Goal: Information Seeking & Learning: Learn about a topic

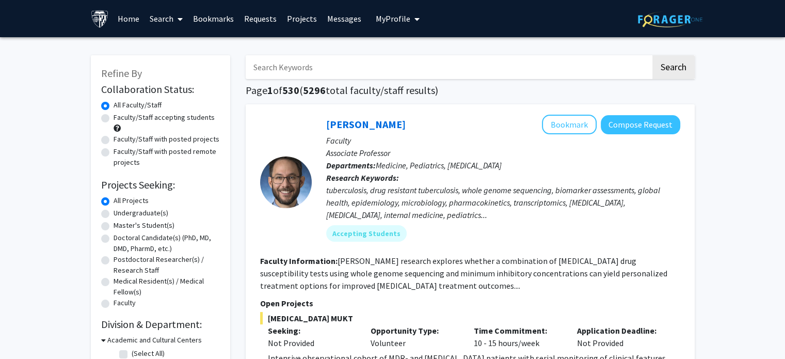
click at [411, 72] on input "Search Keywords" at bounding box center [448, 67] width 405 height 24
type input "dna methylation"
click at [653, 55] on button "Search" at bounding box center [674, 67] width 42 height 24
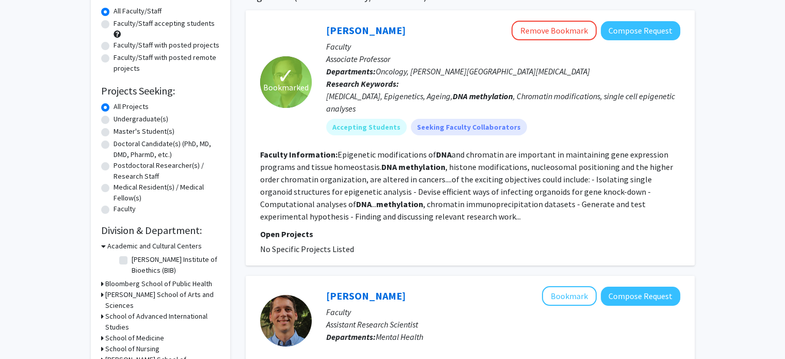
scroll to position [80, 0]
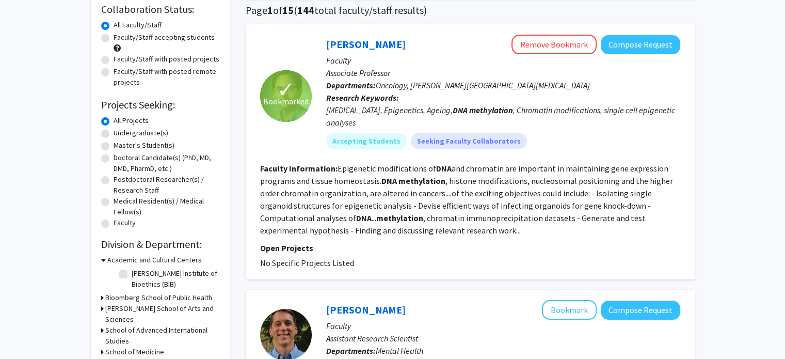
click at [339, 37] on div "Hari Easwaran Remove Bookmark Compose Request" at bounding box center [503, 45] width 354 height 20
click at [339, 40] on link "[PERSON_NAME]" at bounding box center [366, 44] width 80 height 13
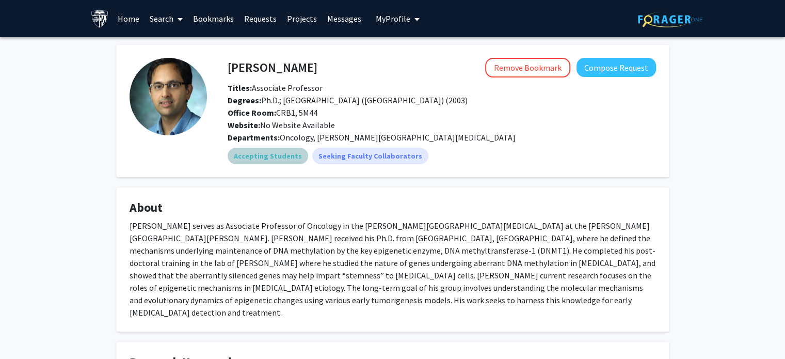
click at [267, 154] on mat-chip "Accepting Students" at bounding box center [268, 156] width 81 height 17
click at [309, 237] on div "[PERSON_NAME] serves as Associate Professor of Oncology in the [PERSON_NAME][GE…" at bounding box center [393, 268] width 527 height 99
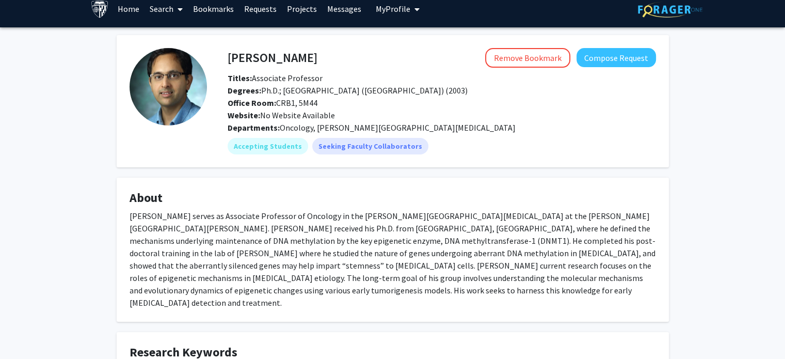
scroll to position [287, 0]
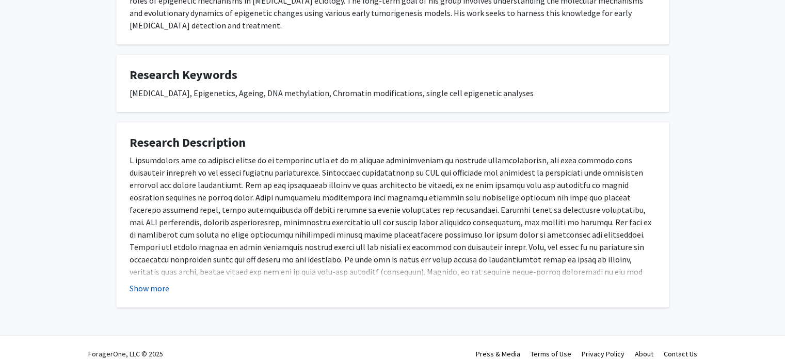
click at [136, 282] on button "Show more" at bounding box center [150, 288] width 40 height 12
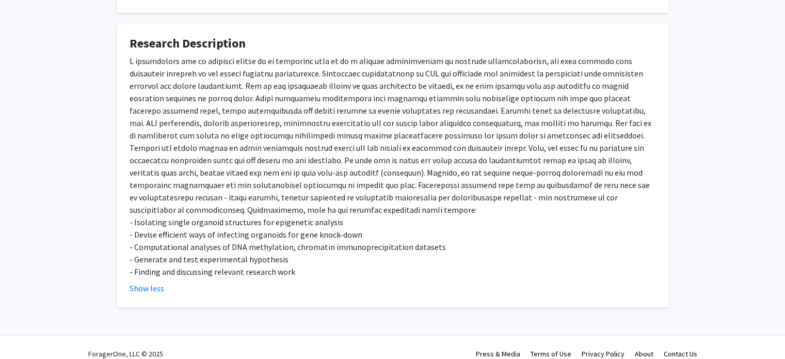
scroll to position [0, 0]
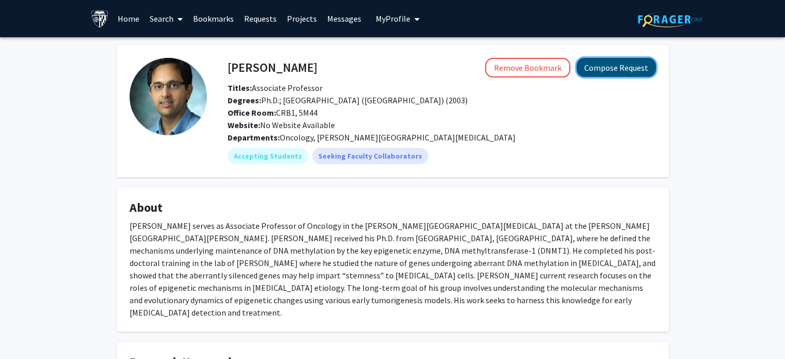
click at [607, 61] on button "Compose Request" at bounding box center [617, 67] width 80 height 19
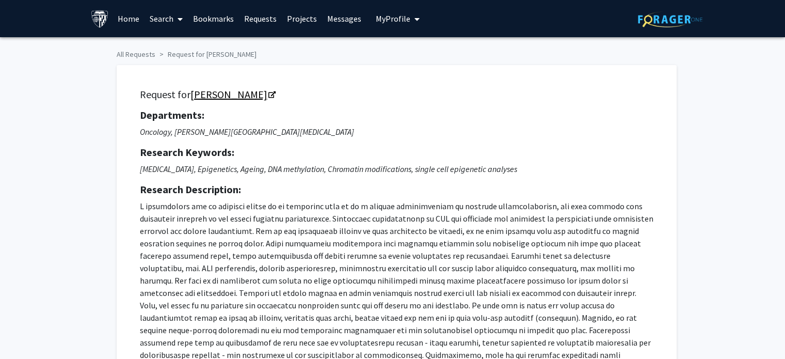
click at [268, 92] on icon "Opens in a new tab" at bounding box center [271, 95] width 7 height 7
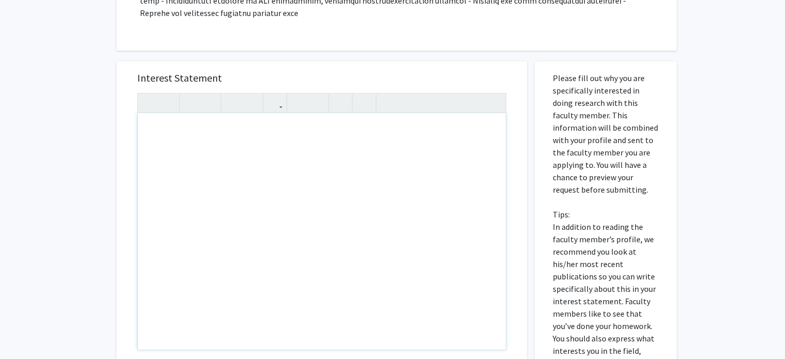
scroll to position [340, 0]
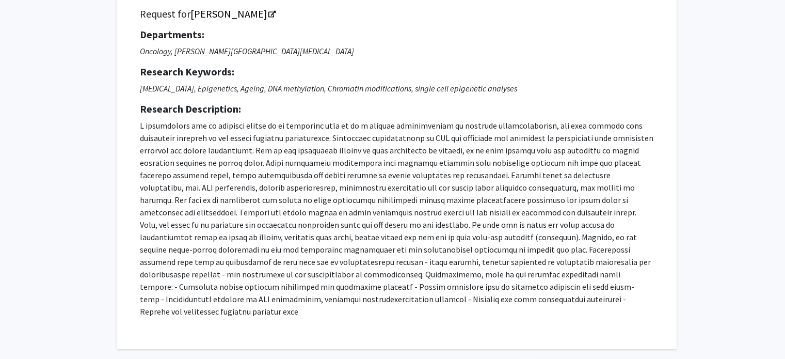
scroll to position [122, 0]
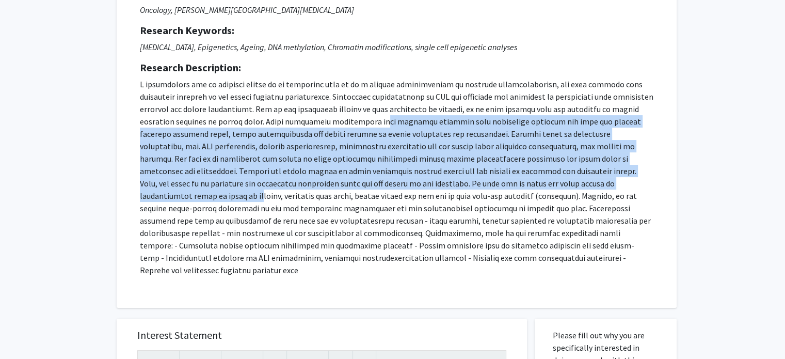
drag, startPoint x: 373, startPoint y: 116, endPoint x: 572, endPoint y: 184, distance: 210.0
click at [572, 184] on p at bounding box center [397, 177] width 514 height 198
click at [468, 129] on p at bounding box center [397, 177] width 514 height 198
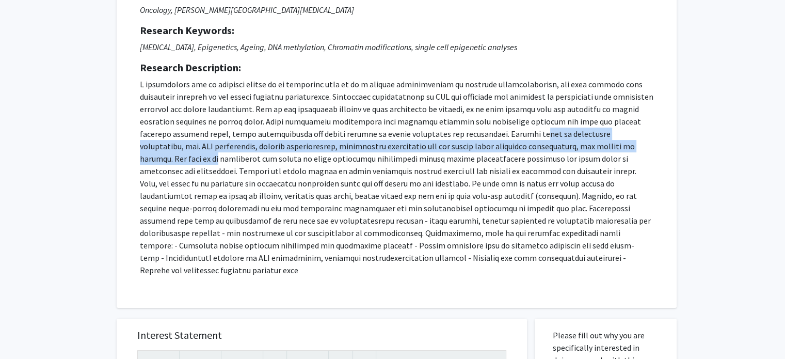
drag, startPoint x: 478, startPoint y: 131, endPoint x: 637, endPoint y: 144, distance: 159.0
click at [637, 144] on p at bounding box center [397, 177] width 514 height 198
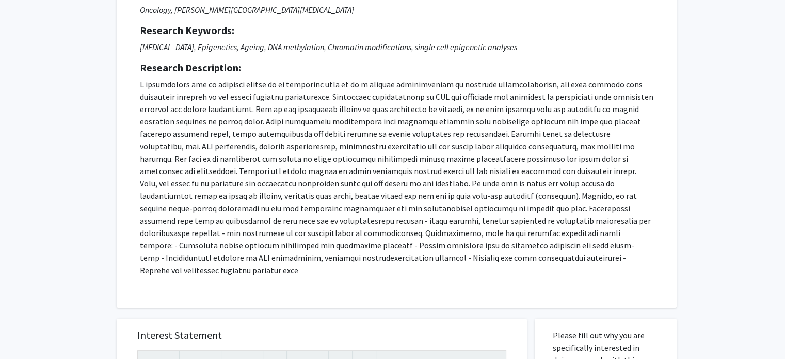
click at [322, 170] on p at bounding box center [397, 177] width 514 height 198
drag, startPoint x: 233, startPoint y: 228, endPoint x: 368, endPoint y: 230, distance: 134.2
click at [368, 230] on p at bounding box center [397, 177] width 514 height 198
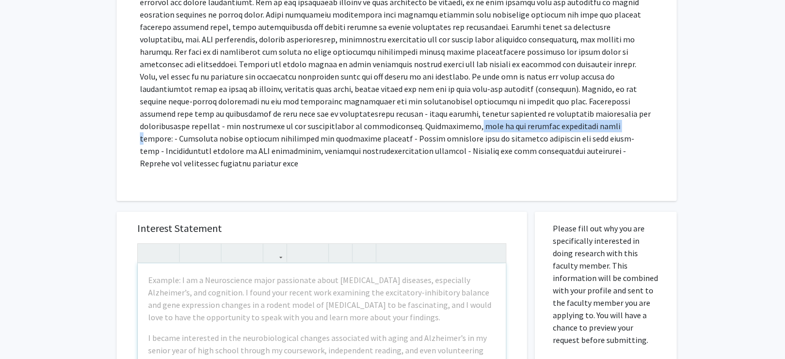
scroll to position [0, 0]
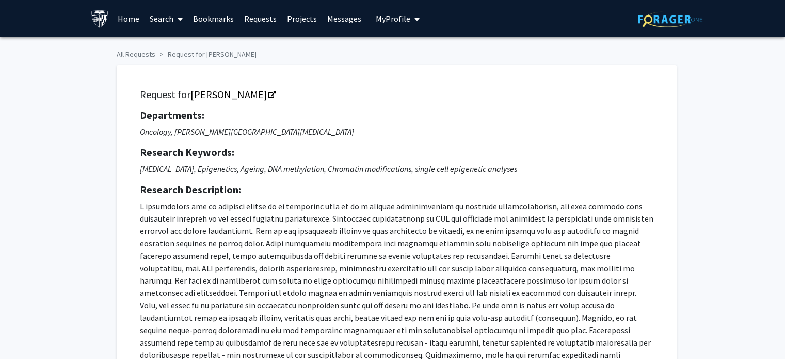
click at [354, 215] on p at bounding box center [397, 299] width 514 height 198
click at [235, 96] on link "[PERSON_NAME]" at bounding box center [233, 94] width 84 height 13
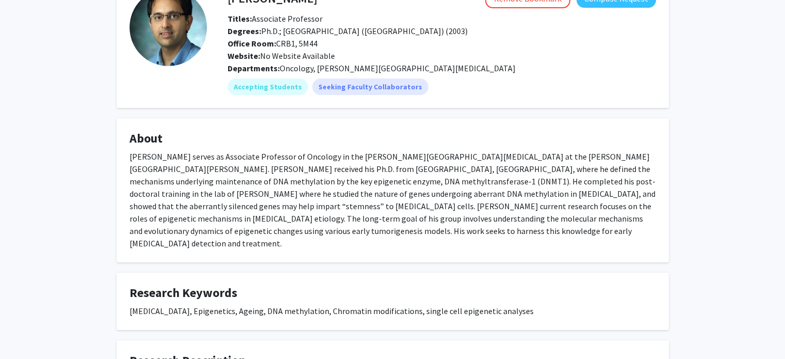
scroll to position [70, 0]
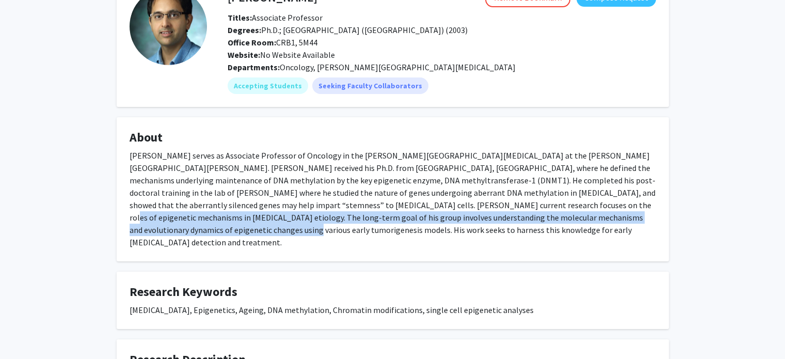
drag, startPoint x: 407, startPoint y: 209, endPoint x: 580, endPoint y: 211, distance: 173.0
click at [580, 211] on div "[PERSON_NAME] serves as Associate Professor of Oncology in the [PERSON_NAME][GE…" at bounding box center [393, 198] width 527 height 99
click at [494, 214] on div "[PERSON_NAME] serves as Associate Professor of Oncology in the [PERSON_NAME][GE…" at bounding box center [393, 198] width 527 height 99
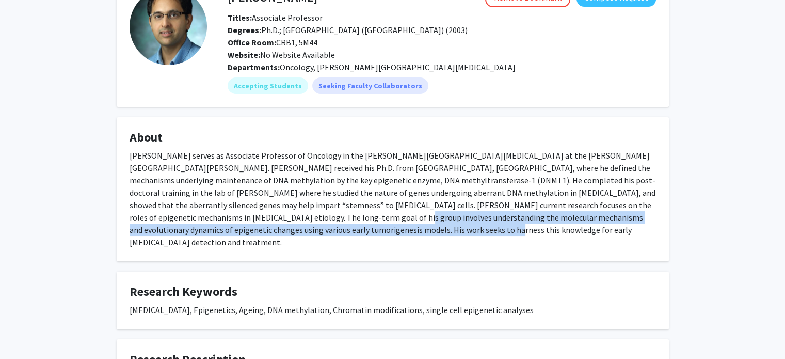
drag, startPoint x: 198, startPoint y: 216, endPoint x: 403, endPoint y: 226, distance: 205.2
click at [403, 226] on div "[PERSON_NAME] serves as Associate Professor of Oncology in the [PERSON_NAME][GE…" at bounding box center [393, 198] width 527 height 99
click at [376, 219] on div "[PERSON_NAME] serves as Associate Professor of Oncology in the [PERSON_NAME][GE…" at bounding box center [393, 198] width 527 height 99
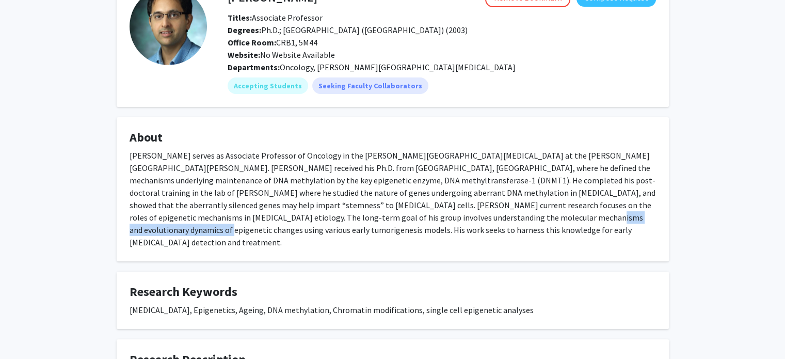
drag, startPoint x: 377, startPoint y: 219, endPoint x: 495, endPoint y: 214, distance: 117.8
click at [495, 214] on div "[PERSON_NAME] serves as Associate Professor of Oncology in the [PERSON_NAME][GE…" at bounding box center [393, 198] width 527 height 99
drag, startPoint x: 533, startPoint y: 218, endPoint x: 636, endPoint y: 218, distance: 102.2
click at [636, 218] on div "[PERSON_NAME] serves as Associate Professor of Oncology in the [PERSON_NAME][GE…" at bounding box center [393, 198] width 527 height 99
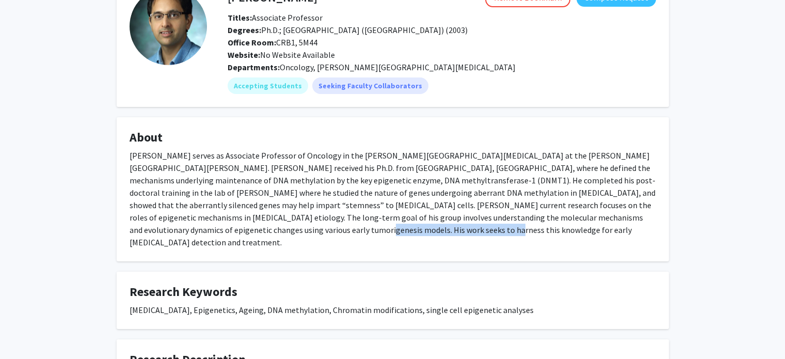
drag, startPoint x: 133, startPoint y: 231, endPoint x: 278, endPoint y: 231, distance: 145.1
click at [278, 231] on div "[PERSON_NAME] serves as Associate Professor of Oncology in the [PERSON_NAME][GE…" at bounding box center [393, 198] width 527 height 99
click at [287, 248] on div "Hari Easwaran Remove Bookmark Compose Request Titles: Associate Professor Degre…" at bounding box center [393, 249] width 568 height 549
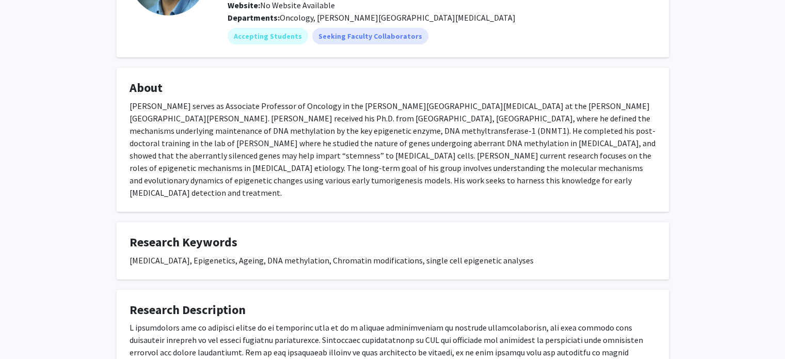
scroll to position [123, 0]
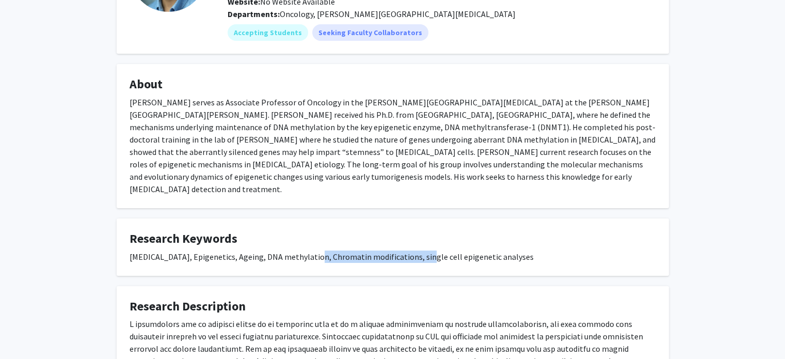
drag, startPoint x: 312, startPoint y: 245, endPoint x: 412, endPoint y: 249, distance: 100.2
click at [412, 250] on div "[MEDICAL_DATA], Epigenetics, Ageing, DNA methylation, Chromatin modifications, …" at bounding box center [393, 256] width 527 height 12
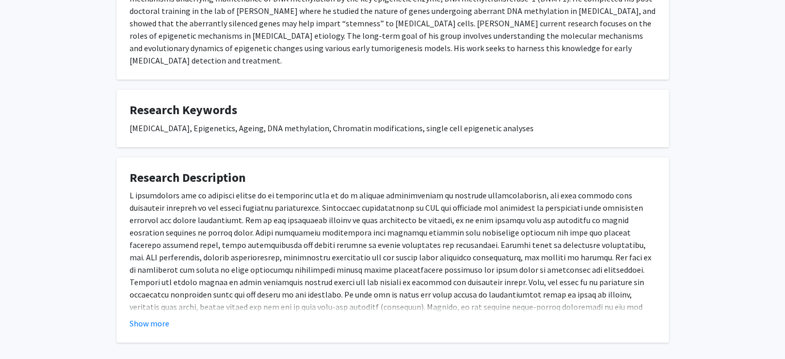
click at [397, 248] on div "- Isolating single organoid structures for epigenetic analysis - Devise efficie…" at bounding box center [393, 300] width 527 height 223
click at [146, 317] on button "Show more" at bounding box center [150, 323] width 40 height 12
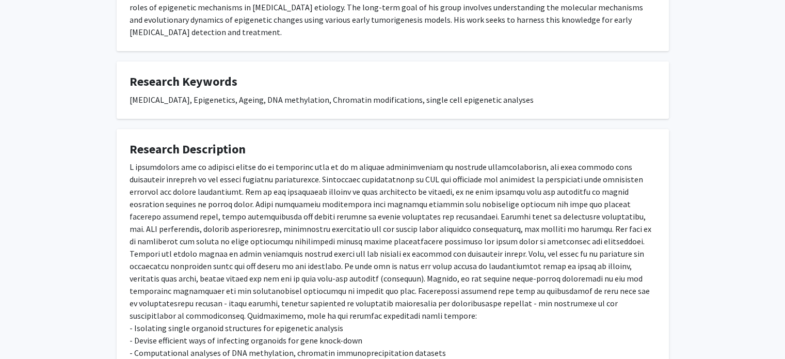
scroll to position [299, 0]
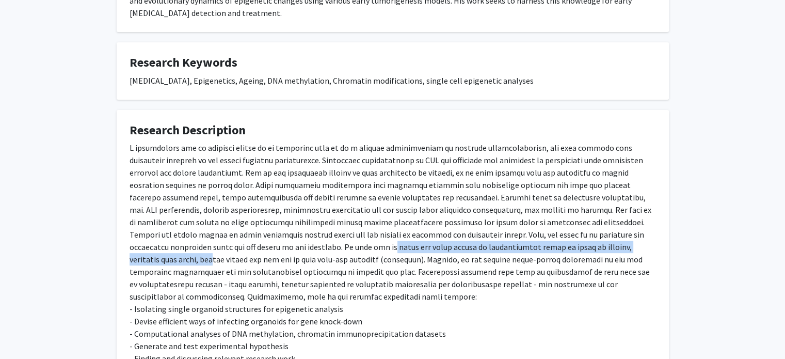
drag, startPoint x: 220, startPoint y: 235, endPoint x: 529, endPoint y: 237, distance: 308.7
click at [529, 237] on div "- Isolating single organoid structures for epigenetic analysis - Devise efficie…" at bounding box center [393, 252] width 527 height 223
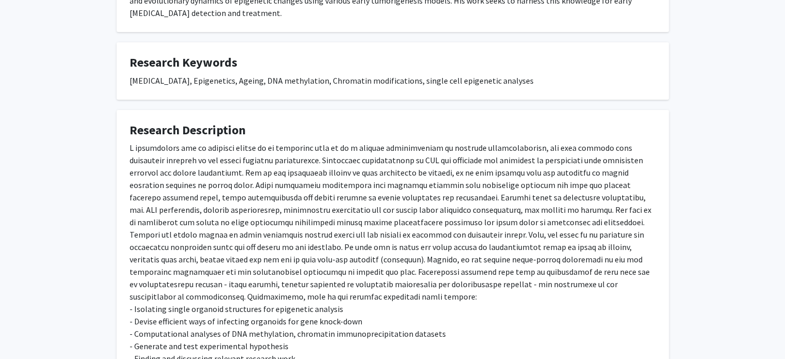
click at [319, 206] on div "- Isolating single organoid structures for epigenetic analysis - Devise efficie…" at bounding box center [393, 252] width 527 height 223
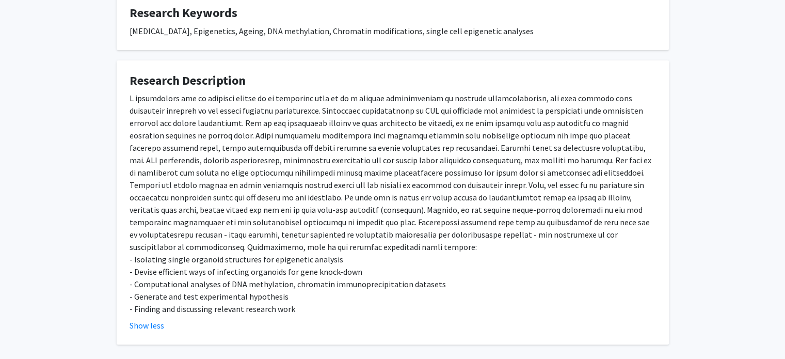
scroll to position [353, 0]
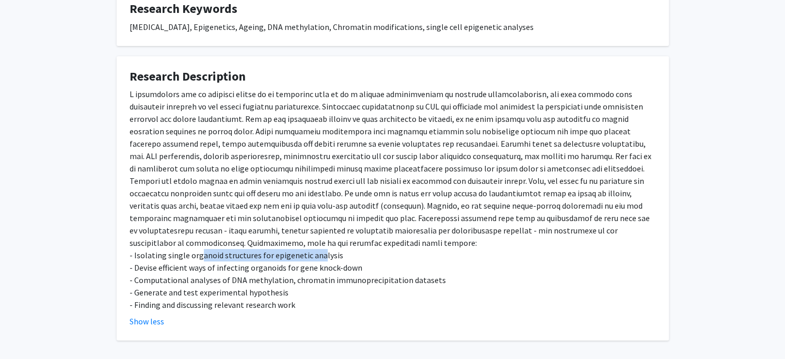
drag, startPoint x: 198, startPoint y: 237, endPoint x: 316, endPoint y: 248, distance: 118.2
click at [316, 248] on div "- Isolating single organoid structures for epigenetic analysis - Devise efficie…" at bounding box center [393, 199] width 527 height 223
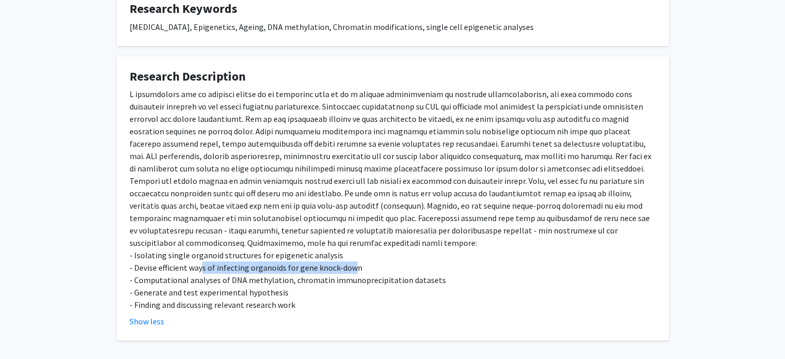
drag, startPoint x: 202, startPoint y: 253, endPoint x: 350, endPoint y: 250, distance: 147.7
click at [350, 250] on div "- Isolating single organoid structures for epigenetic analysis - Devise efficie…" at bounding box center [393, 199] width 527 height 223
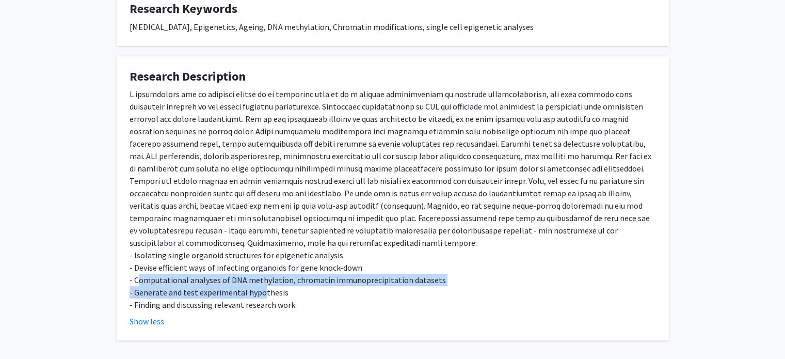
drag, startPoint x: 136, startPoint y: 266, endPoint x: 261, endPoint y: 281, distance: 125.8
click at [261, 281] on div "- Isolating single organoid structures for epigenetic analysis - Devise efficie…" at bounding box center [393, 199] width 527 height 223
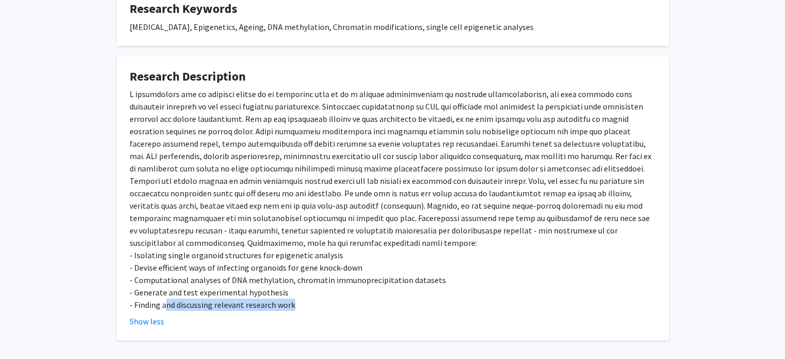
drag, startPoint x: 164, startPoint y: 290, endPoint x: 290, endPoint y: 289, distance: 126.5
click at [290, 289] on div "- Isolating single organoid structures for epigenetic analysis - Devise efficie…" at bounding box center [393, 199] width 527 height 223
click at [282, 241] on div "- Isolating single organoid structures for epigenetic analysis - Devise efficie…" at bounding box center [393, 199] width 527 height 223
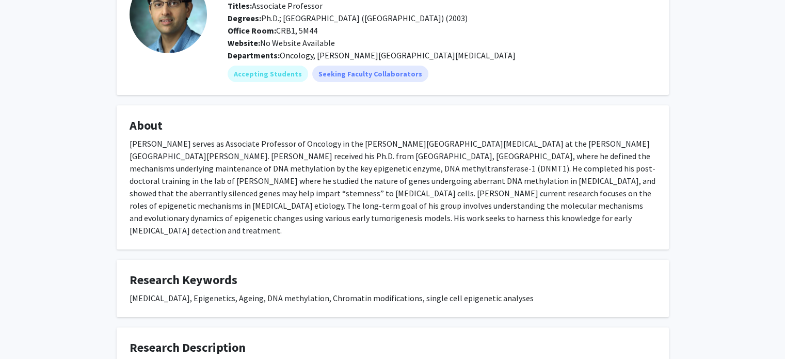
scroll to position [83, 0]
click at [372, 198] on div "[PERSON_NAME] serves as Associate Professor of Oncology in the [PERSON_NAME][GE…" at bounding box center [393, 186] width 527 height 99
click at [370, 196] on div "[PERSON_NAME] serves as Associate Professor of Oncology in the [PERSON_NAME][GE…" at bounding box center [393, 186] width 527 height 99
copy div "etiology"
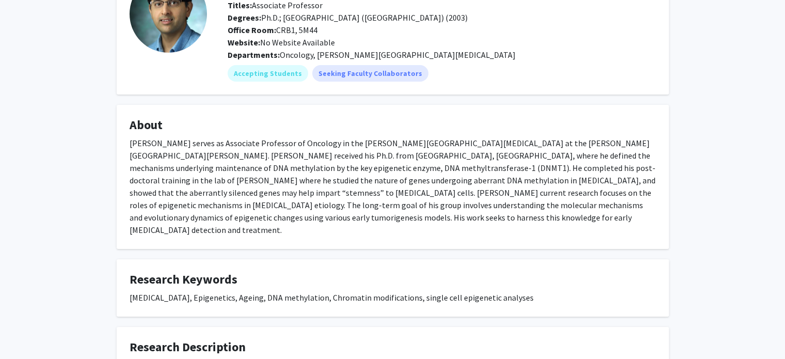
click at [411, 161] on div "[PERSON_NAME] serves as Associate Professor of Oncology in the [PERSON_NAME][GE…" at bounding box center [393, 186] width 527 height 99
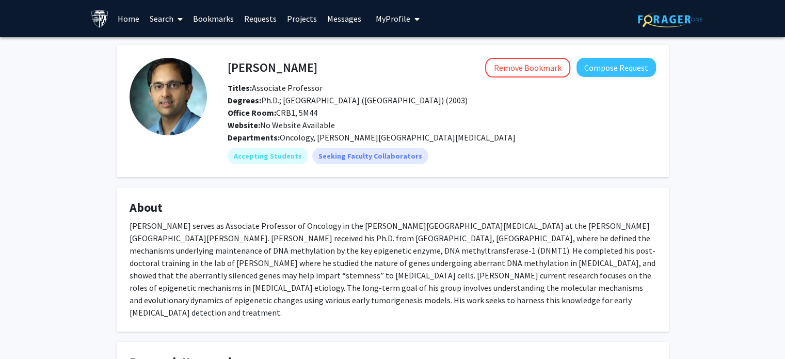
click at [151, 18] on link "Search" at bounding box center [166, 19] width 43 height 36
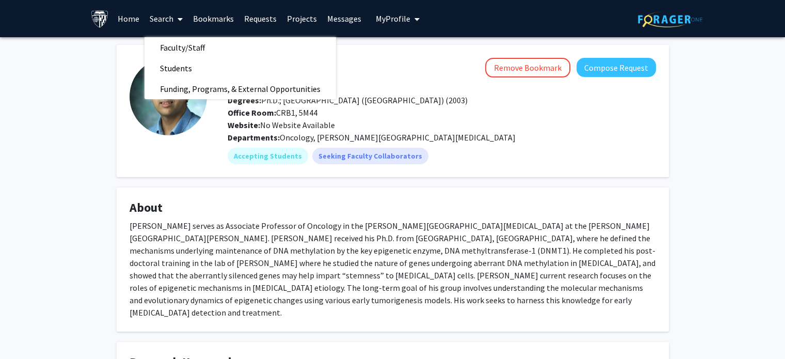
click at [116, 15] on link "Home" at bounding box center [129, 19] width 32 height 36
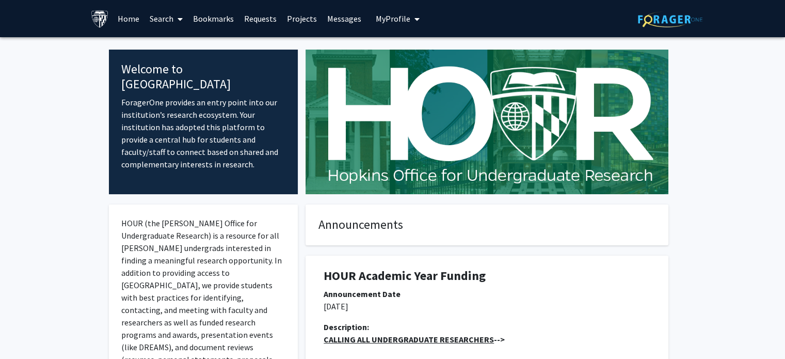
click at [162, 4] on link "Search" at bounding box center [166, 19] width 43 height 36
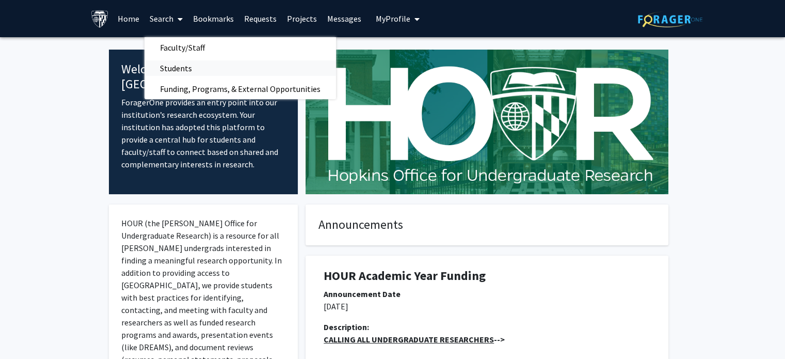
click at [176, 67] on span "Students" at bounding box center [176, 68] width 63 height 21
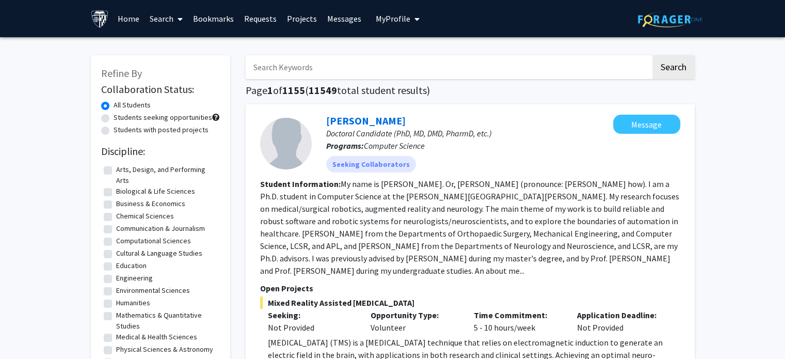
click at [163, 18] on link "Search" at bounding box center [166, 19] width 43 height 36
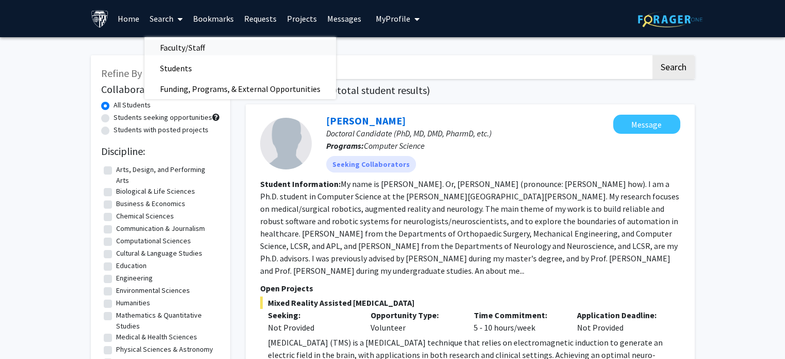
click at [184, 45] on span "Faculty/Staff" at bounding box center [183, 47] width 76 height 21
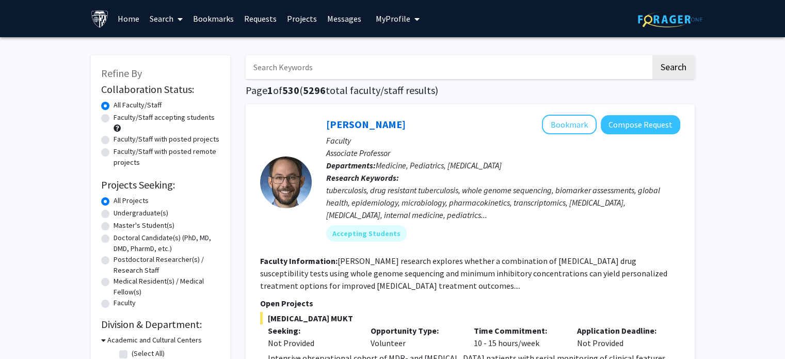
click at [361, 78] on input "Search Keywords" at bounding box center [448, 67] width 405 height 24
type input "dna methylation"
click at [653, 55] on button "Search" at bounding box center [674, 67] width 42 height 24
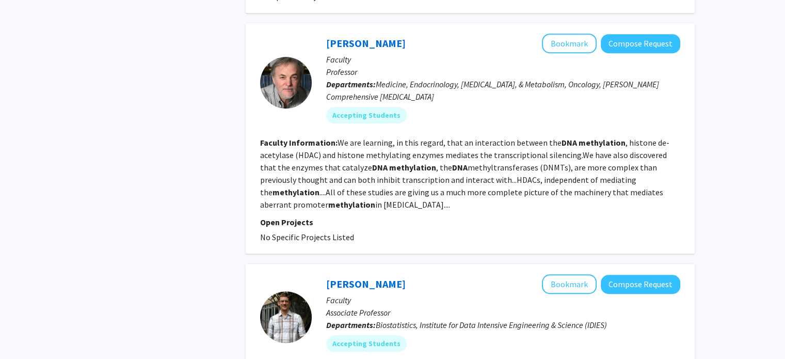
scroll to position [696, 0]
click at [374, 36] on link "Stephen Baylin" at bounding box center [366, 42] width 80 height 13
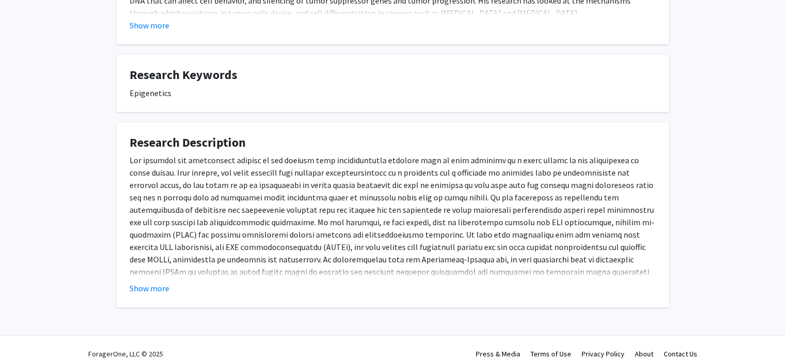
scroll to position [340, 0]
click at [153, 282] on button "Show more" at bounding box center [150, 288] width 40 height 12
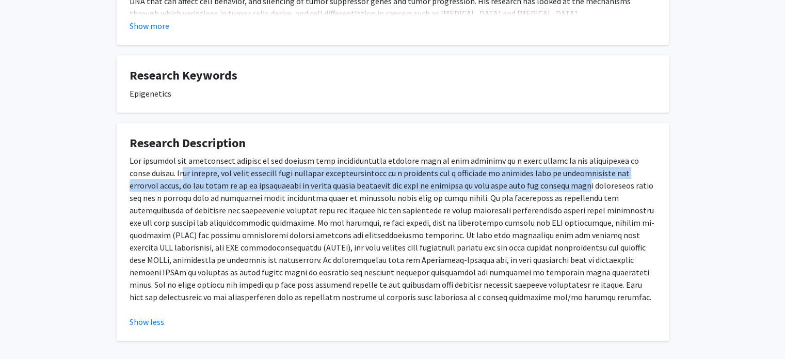
drag, startPoint x: 163, startPoint y: 158, endPoint x: 548, endPoint y: 169, distance: 385.3
click at [548, 169] on p at bounding box center [393, 228] width 527 height 149
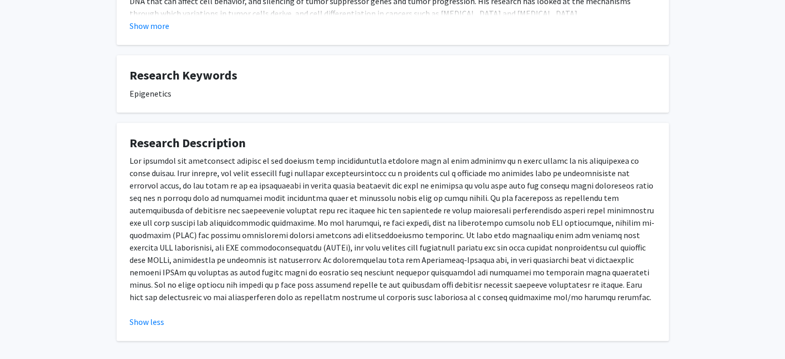
click at [342, 187] on p at bounding box center [393, 228] width 527 height 149
click at [178, 198] on p at bounding box center [393, 228] width 527 height 149
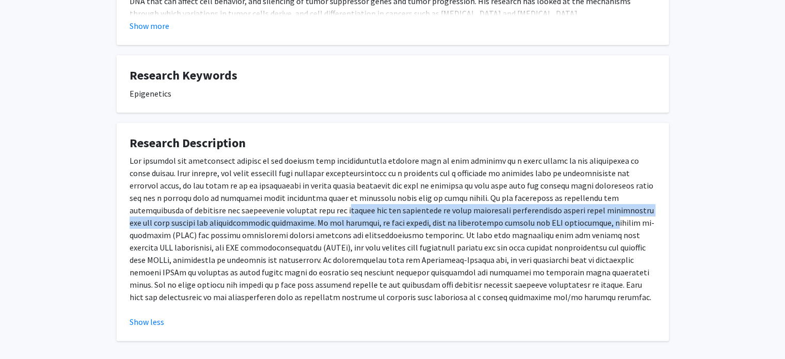
drag, startPoint x: 297, startPoint y: 196, endPoint x: 546, endPoint y: 214, distance: 249.5
click at [546, 214] on p at bounding box center [393, 228] width 527 height 149
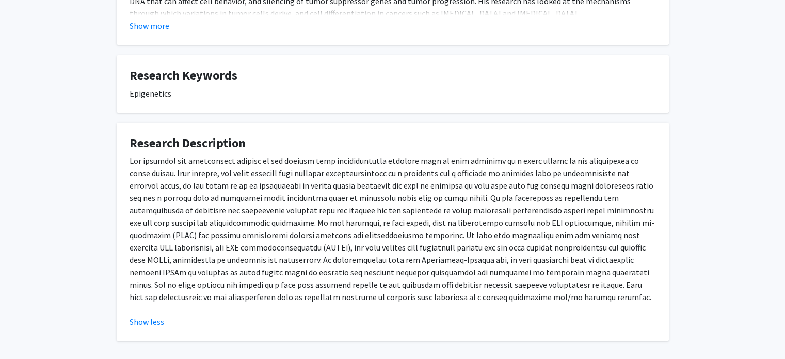
click at [242, 225] on p at bounding box center [393, 228] width 527 height 149
drag, startPoint x: 242, startPoint y: 224, endPoint x: 332, endPoint y: 228, distance: 90.4
click at [332, 228] on p at bounding box center [393, 228] width 527 height 149
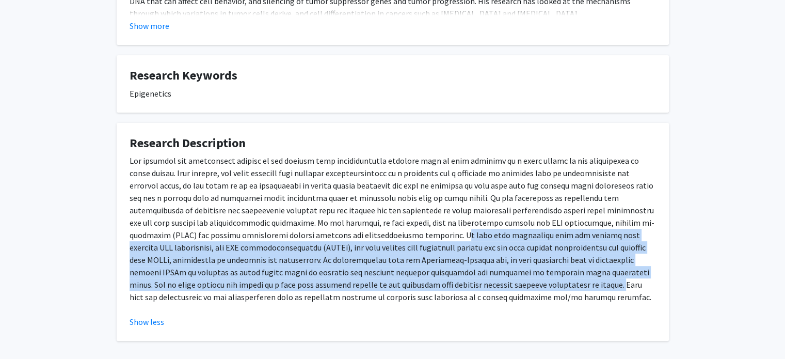
drag, startPoint x: 369, startPoint y: 225, endPoint x: 462, endPoint y: 274, distance: 105.8
click at [462, 274] on p at bounding box center [393, 228] width 527 height 149
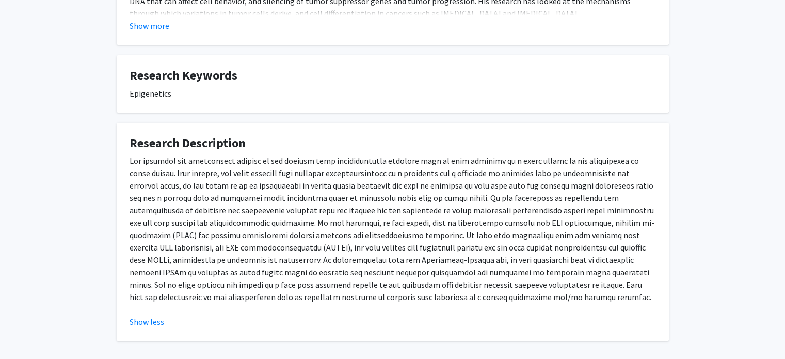
click at [425, 295] on div at bounding box center [393, 232] width 527 height 157
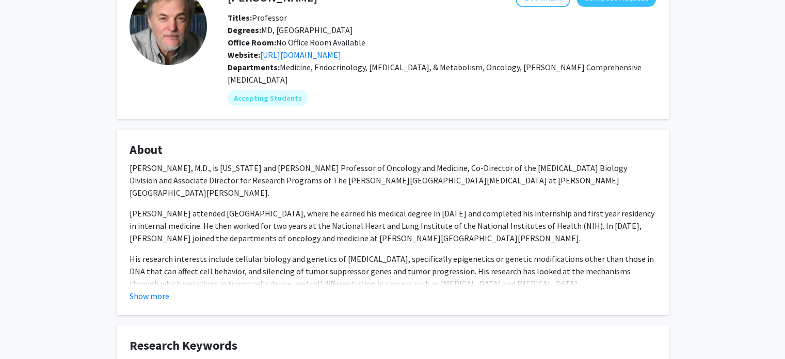
scroll to position [0, 0]
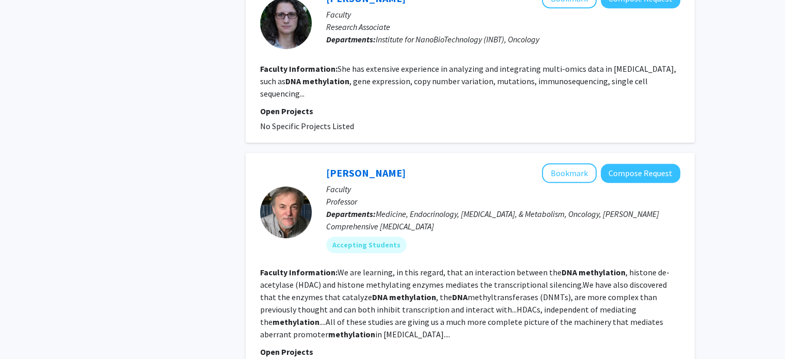
scroll to position [582, 0]
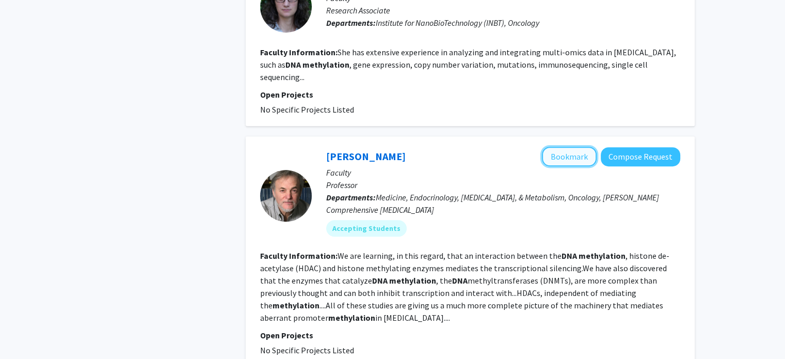
click at [569, 147] on button "Bookmark" at bounding box center [569, 157] width 55 height 20
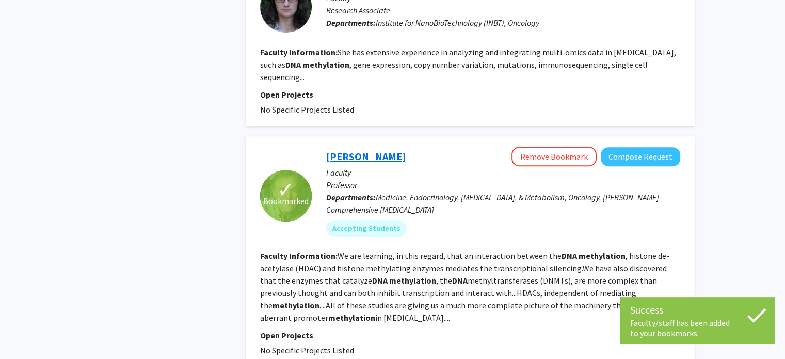
click at [332, 150] on link "Stephen Baylin" at bounding box center [366, 156] width 80 height 13
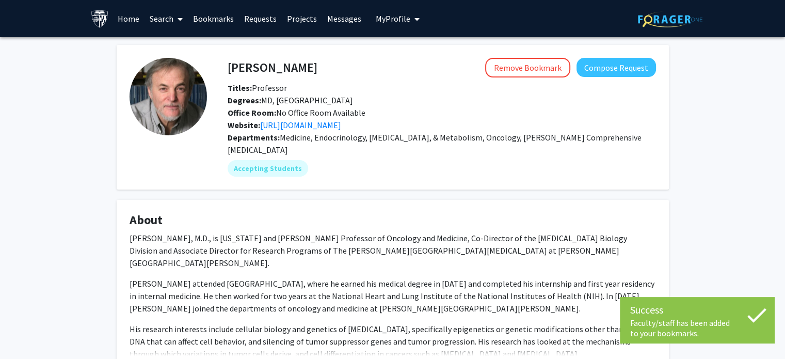
scroll to position [341, 0]
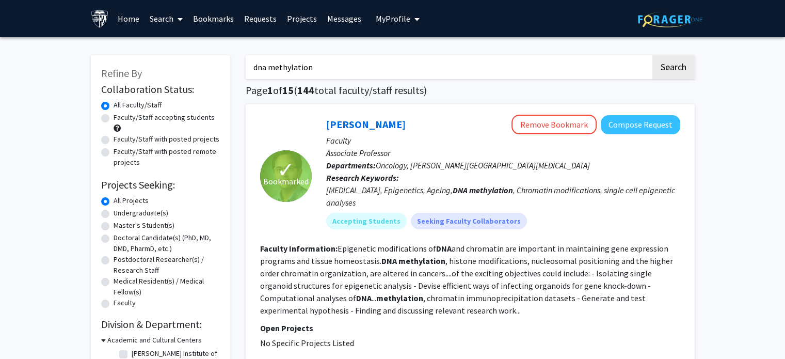
drag, startPoint x: 349, startPoint y: 65, endPoint x: 149, endPoint y: 81, distance: 200.4
type input "vogelstein"
click at [653, 55] on button "Search" at bounding box center [674, 67] width 42 height 24
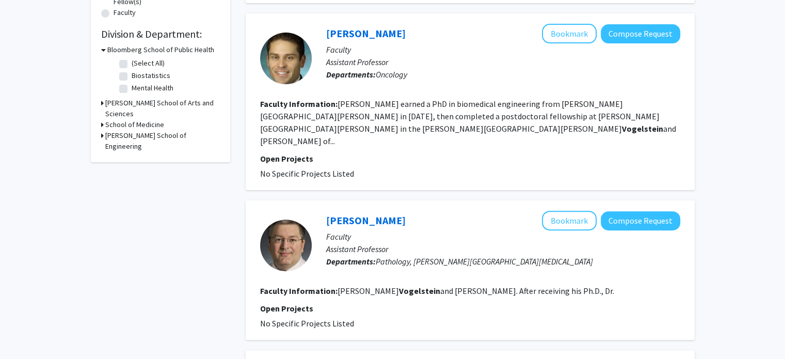
scroll to position [291, 0]
click at [363, 213] on link "Nicholas Roberts" at bounding box center [366, 219] width 80 height 13
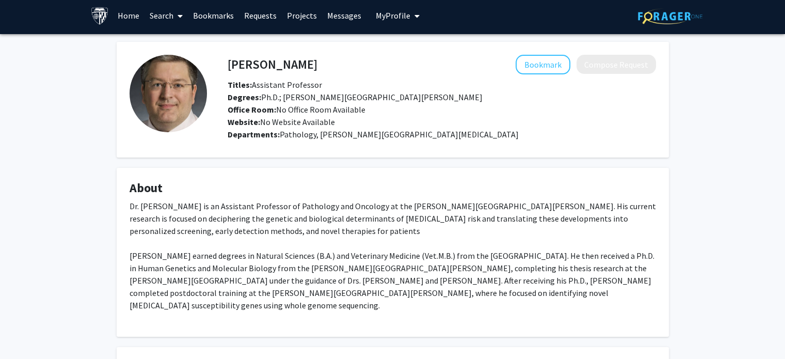
scroll to position [149, 0]
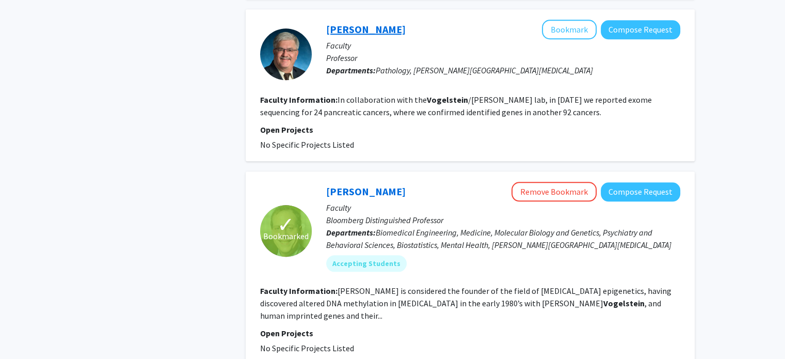
scroll to position [1104, 0]
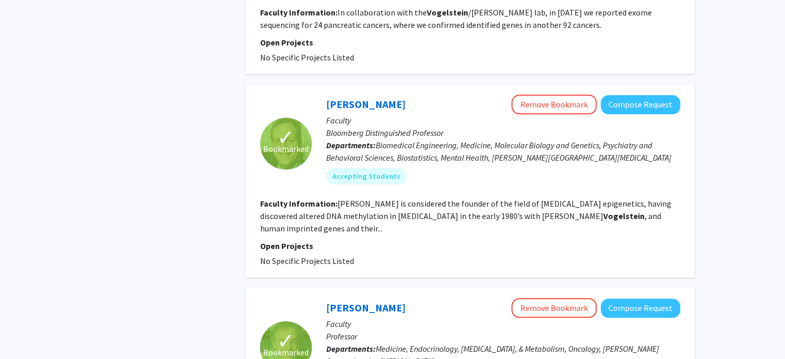
click at [352, 330] on p "Professor" at bounding box center [503, 336] width 354 height 12
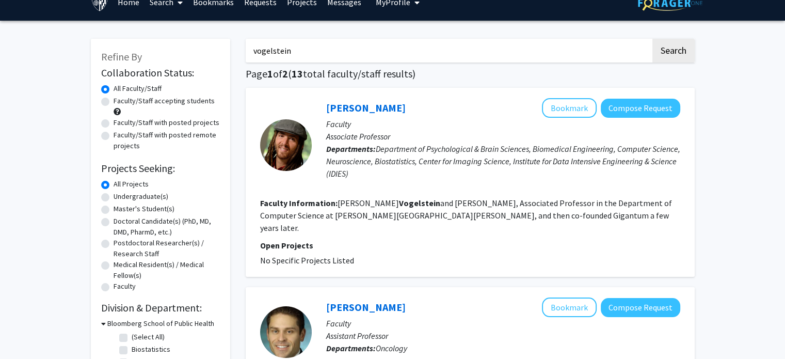
scroll to position [0, 0]
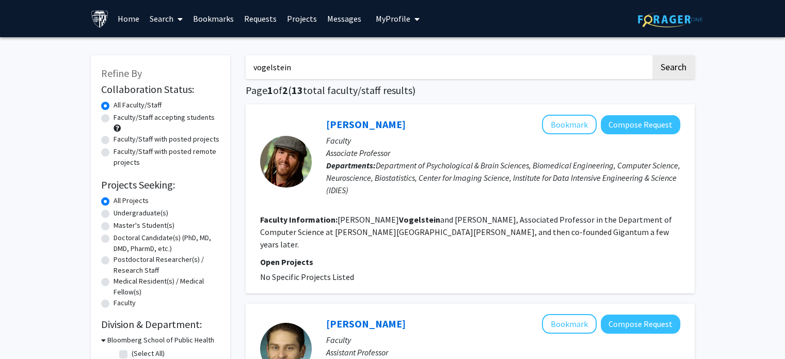
click at [606, 66] on input "vogelstein" at bounding box center [448, 67] width 405 height 24
drag, startPoint x: 580, startPoint y: 66, endPoint x: 122, endPoint y: 68, distance: 457.9
type input "dna methylation"
click at [676, 61] on button "Search" at bounding box center [674, 67] width 42 height 24
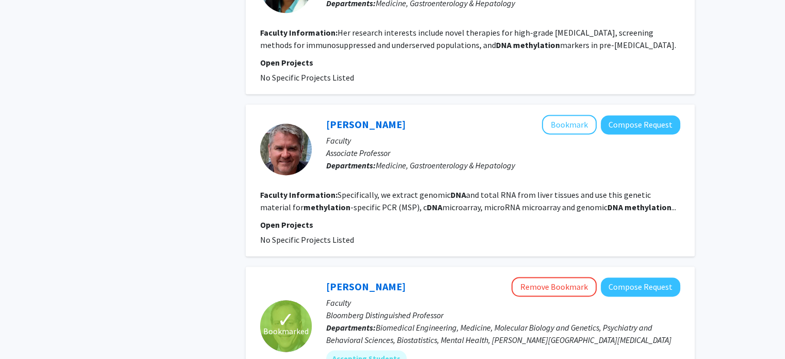
scroll to position [1445, 0]
click at [469, 234] on fg-project-list "No Specific Projects Listed" at bounding box center [470, 240] width 420 height 12
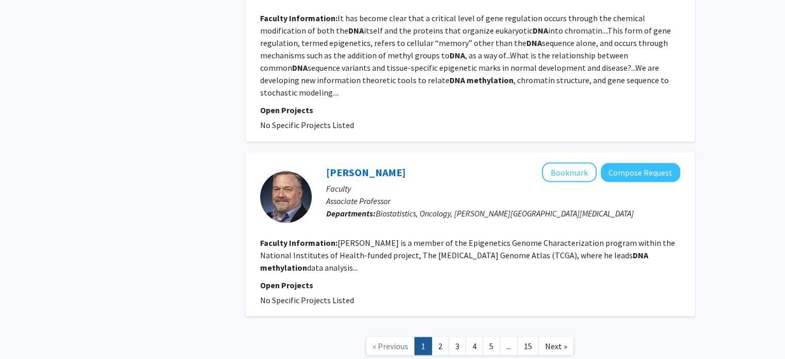
scroll to position [1829, 0]
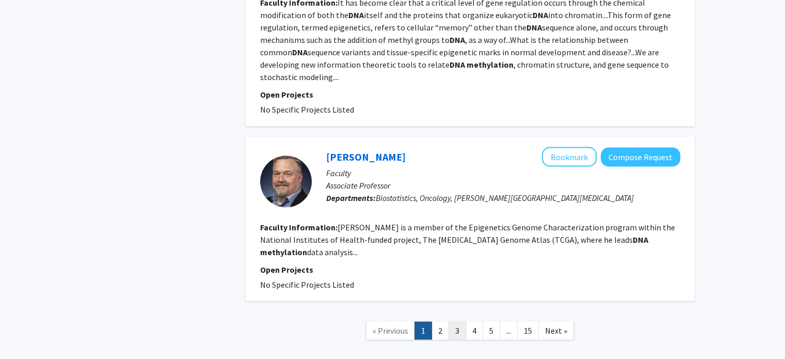
click at [452, 321] on link "3" at bounding box center [458, 330] width 18 height 18
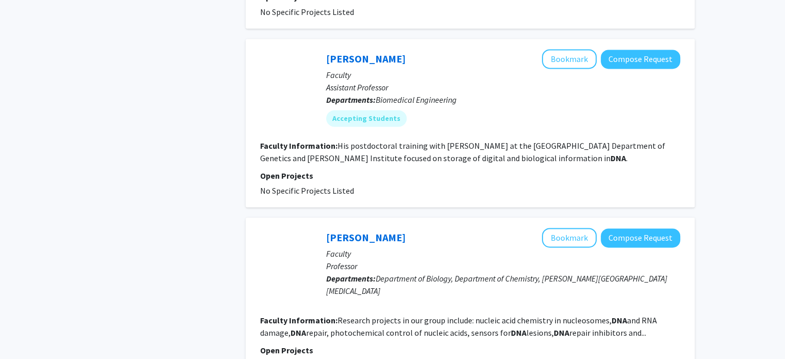
scroll to position [1880, 0]
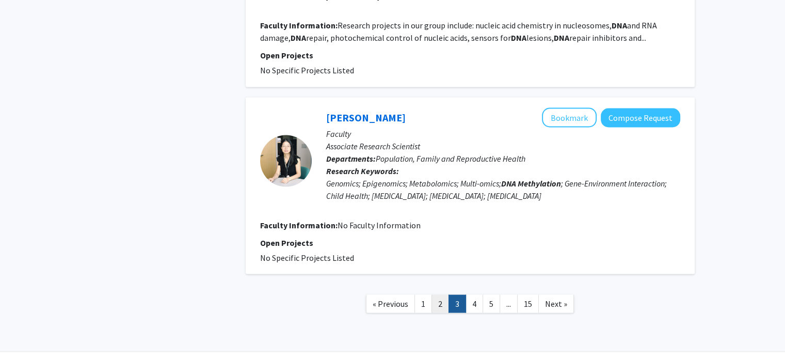
click at [440, 294] on link "2" at bounding box center [441, 303] width 18 height 18
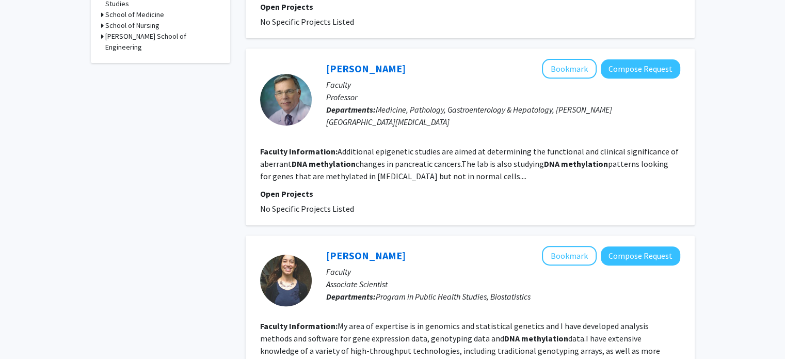
scroll to position [418, 0]
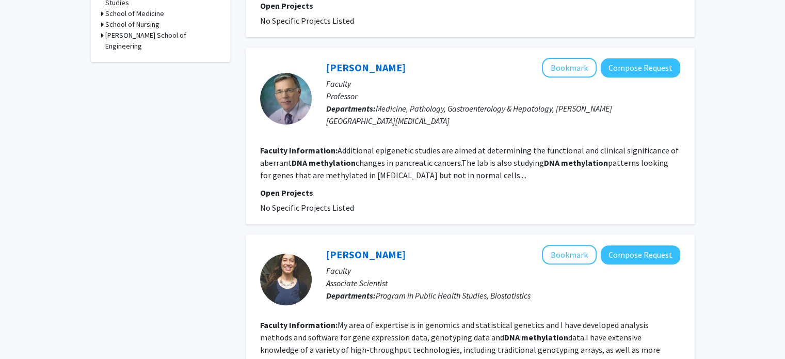
drag, startPoint x: 327, startPoint y: 191, endPoint x: 461, endPoint y: 189, distance: 133.7
click at [461, 189] on p "Open Projects" at bounding box center [470, 192] width 420 height 12
click at [397, 205] on fg-project-list "No Specific Projects Listed" at bounding box center [470, 207] width 420 height 12
click at [451, 165] on fg-read-more "Additional epigenetic studies are aimed at determining the functional and clini…" at bounding box center [469, 162] width 419 height 35
click at [366, 61] on link "Michael Goggins" at bounding box center [366, 67] width 80 height 13
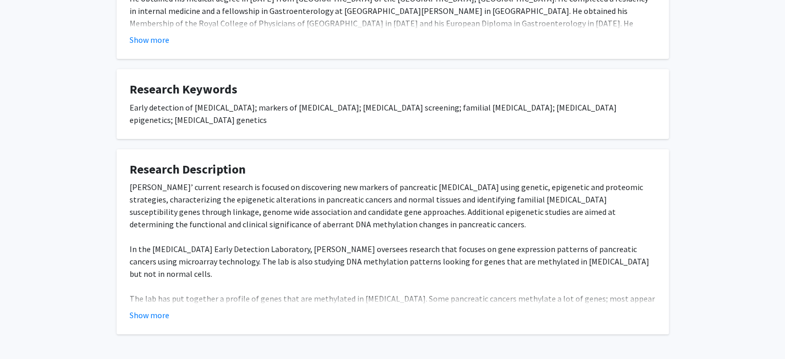
scroll to position [337, 0]
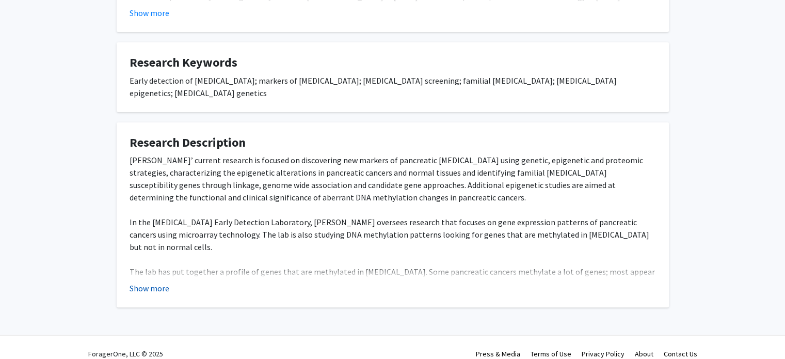
click at [151, 282] on button "Show more" at bounding box center [150, 288] width 40 height 12
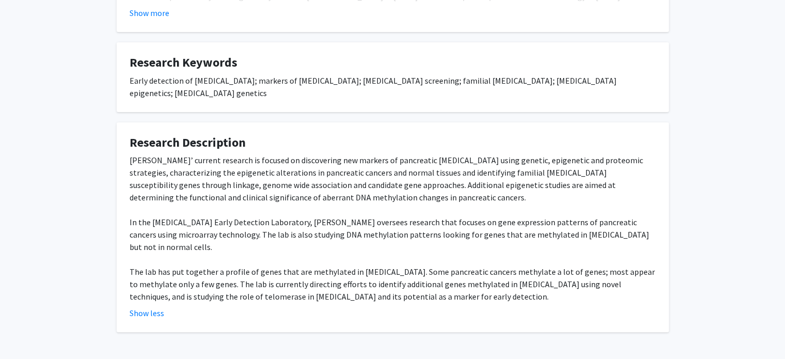
scroll to position [345, 0]
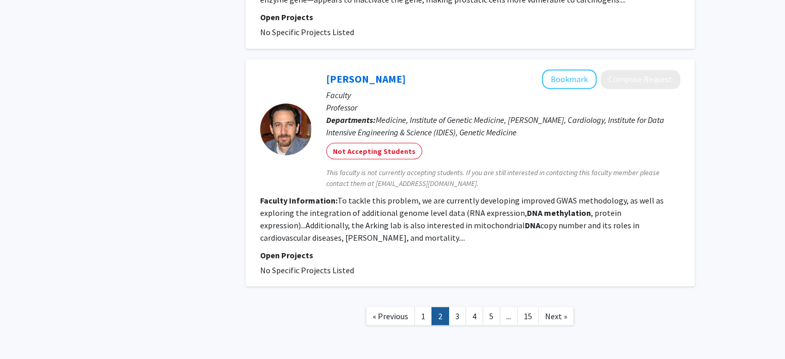
scroll to position [1779, 0]
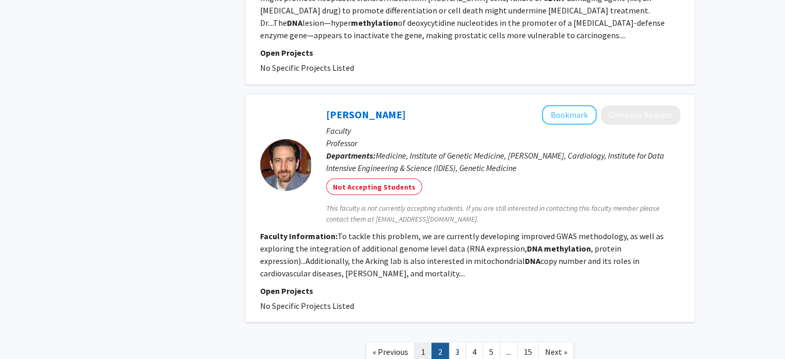
click at [423, 342] on link "1" at bounding box center [424, 351] width 18 height 18
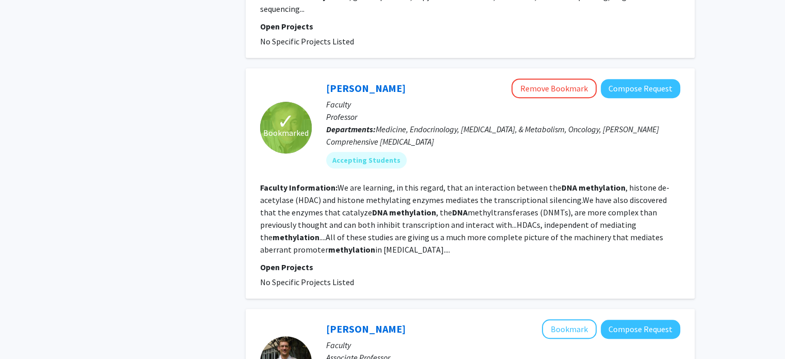
scroll to position [648, 0]
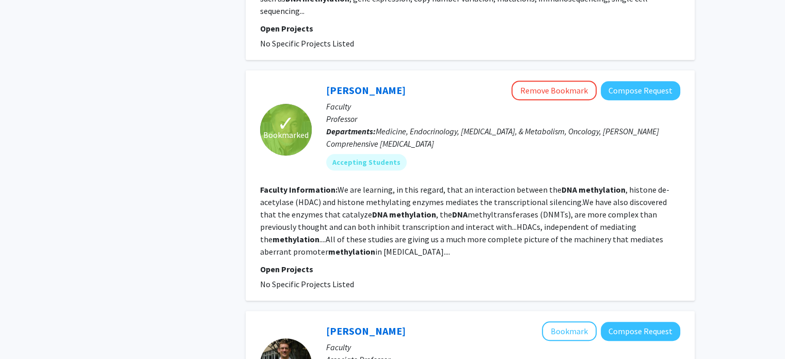
click at [356, 184] on fg-read-more "We are learning, in this regard, that an interaction between the DNA methylatio…" at bounding box center [464, 220] width 409 height 72
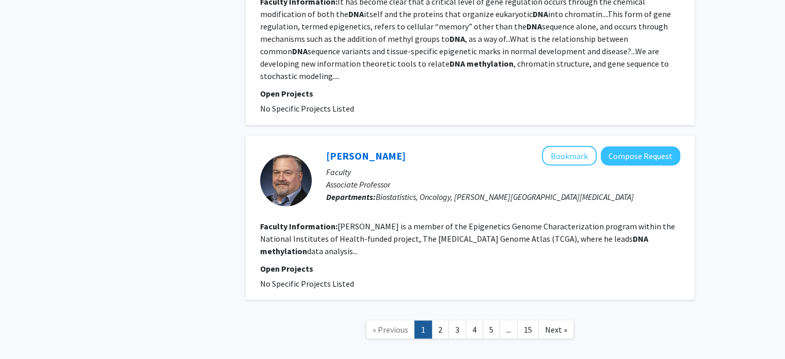
scroll to position [1831, 0]
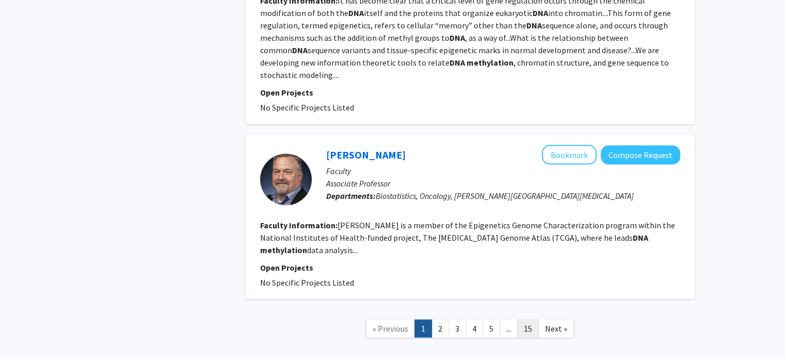
click at [522, 319] on link "15" at bounding box center [528, 328] width 22 height 18
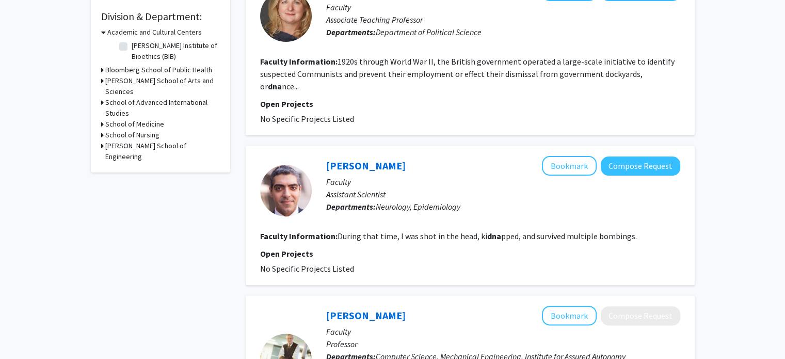
scroll to position [334, 0]
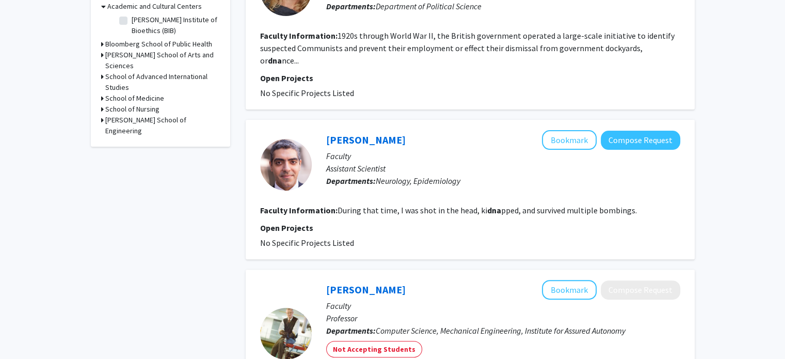
click at [351, 130] on div "Ahmed Hassoon Bookmark Compose Request" at bounding box center [503, 140] width 354 height 20
click at [350, 133] on link "Ahmed Hassoon" at bounding box center [366, 139] width 80 height 13
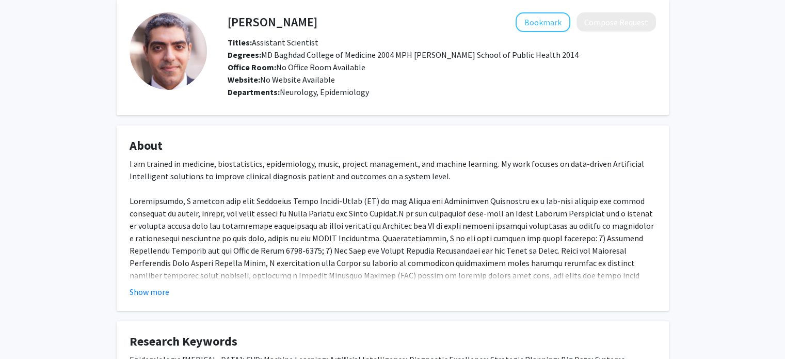
scroll to position [76, 0]
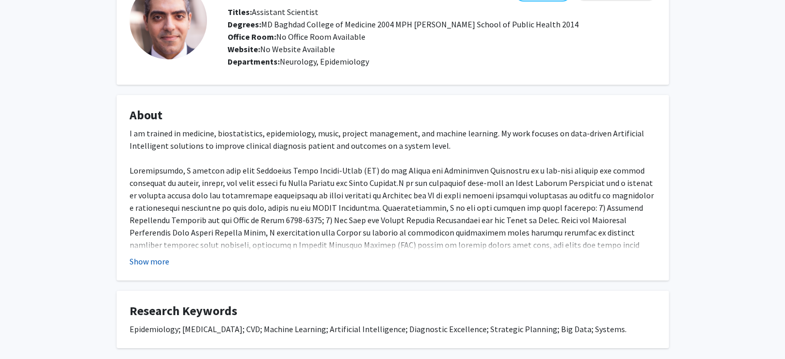
click at [149, 264] on button "Show more" at bounding box center [150, 261] width 40 height 12
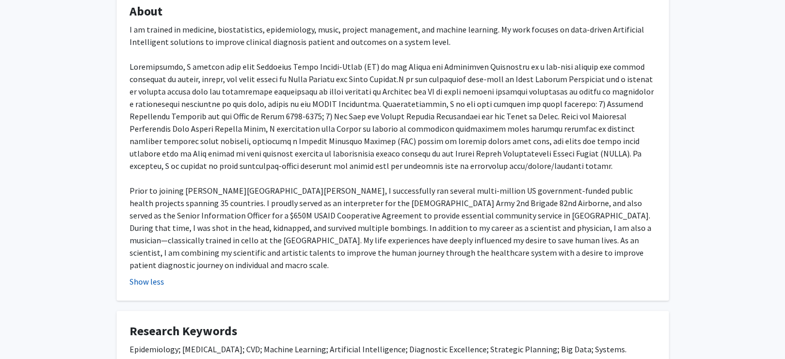
scroll to position [181, 0]
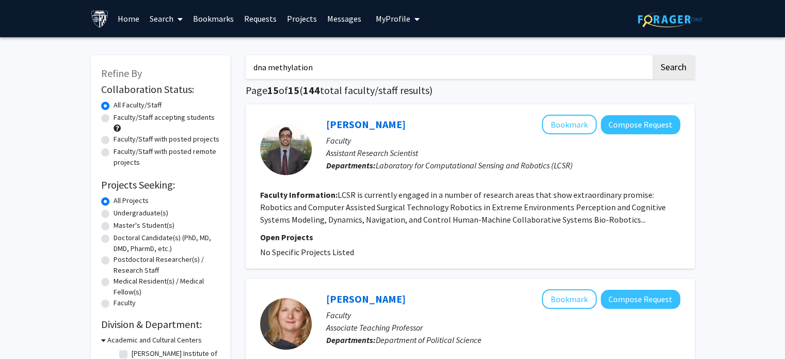
click at [306, 70] on input "dna methylation" at bounding box center [448, 67] width 405 height 24
drag, startPoint x: 322, startPoint y: 71, endPoint x: 206, endPoint y: 64, distance: 116.4
click at [653, 55] on button "Search" at bounding box center [674, 67] width 42 height 24
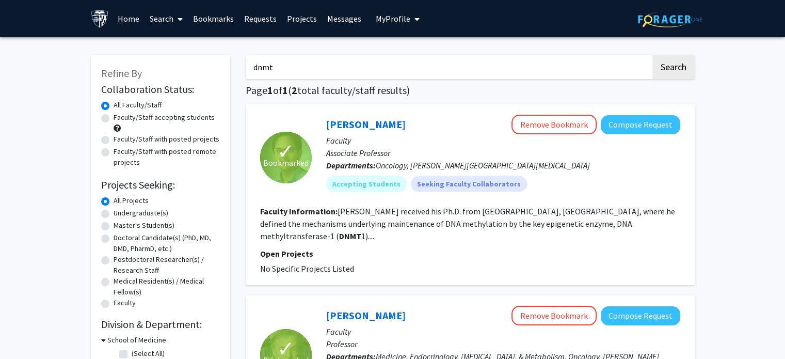
scroll to position [1, 0]
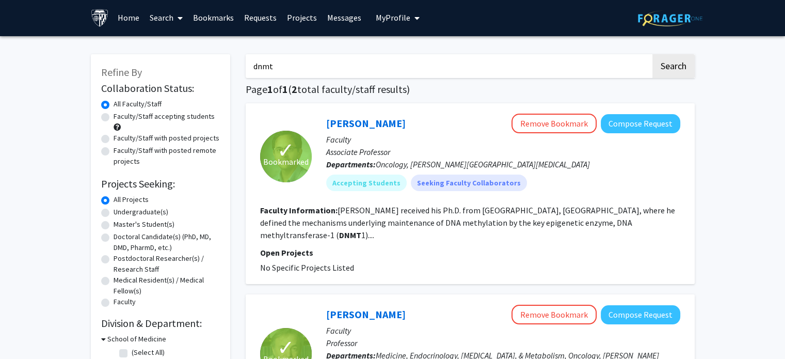
drag, startPoint x: 309, startPoint y: 74, endPoint x: 197, endPoint y: 78, distance: 111.6
click at [197, 78] on div "Refine By Collaboration Status: Collaboration Status All Faculty/Staff Collabor…" at bounding box center [393, 302] width 620 height 516
click at [653, 54] on button "Search" at bounding box center [674, 66] width 42 height 24
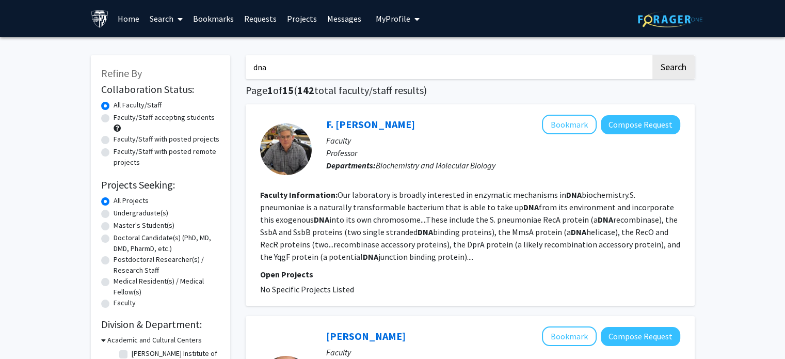
click at [310, 70] on input "dna" at bounding box center [448, 67] width 405 height 24
type input "d"
type input "methylation"
click at [653, 55] on button "Search" at bounding box center [674, 67] width 42 height 24
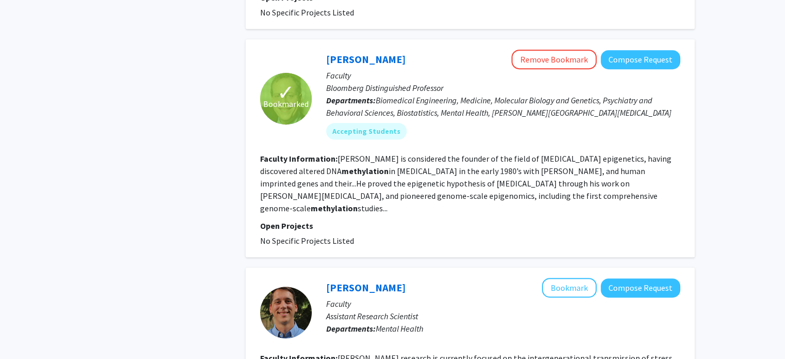
scroll to position [590, 0]
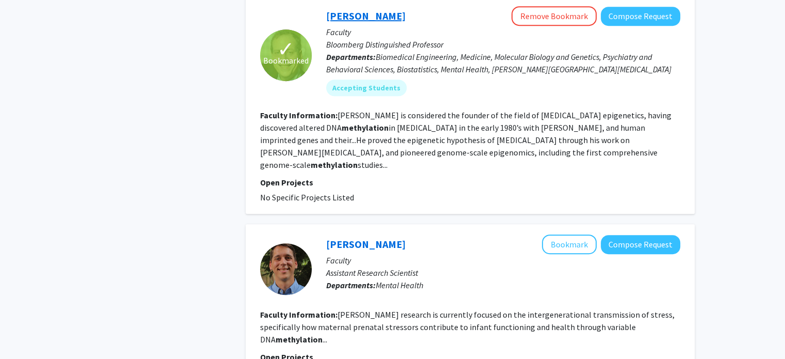
click at [332, 9] on link "Andy Feinberg" at bounding box center [366, 15] width 80 height 13
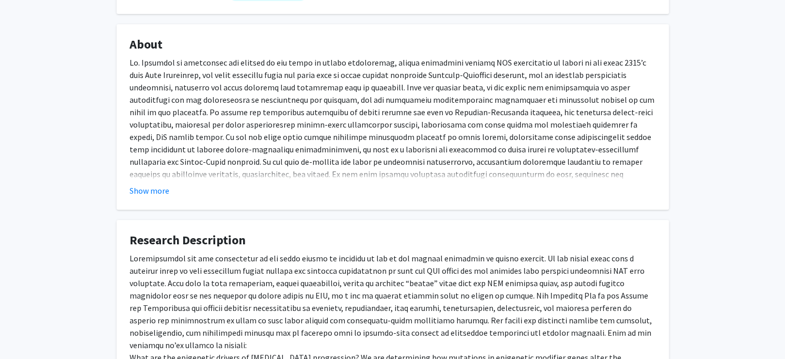
scroll to position [285, 0]
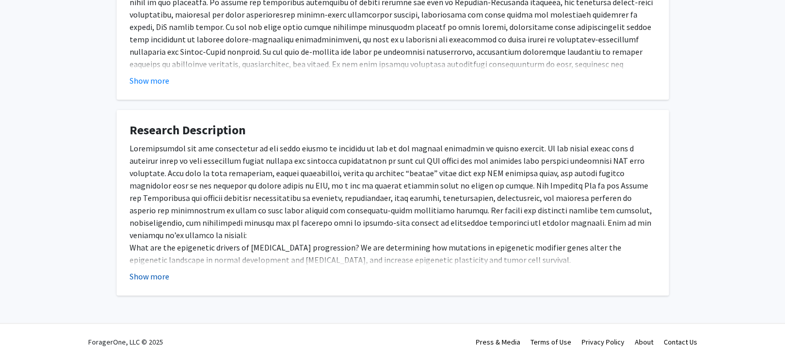
click at [140, 271] on button "Show more" at bounding box center [150, 276] width 40 height 12
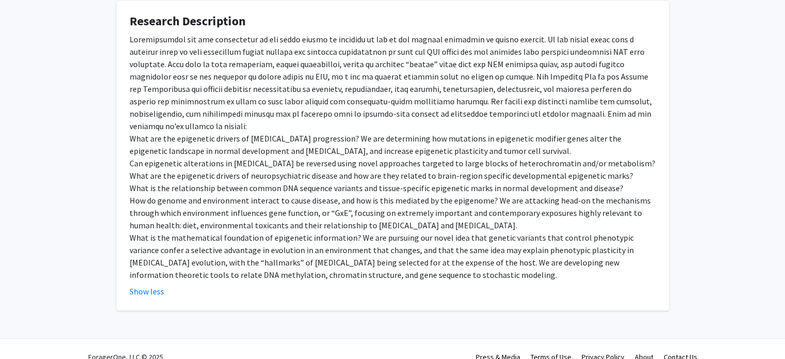
scroll to position [395, 0]
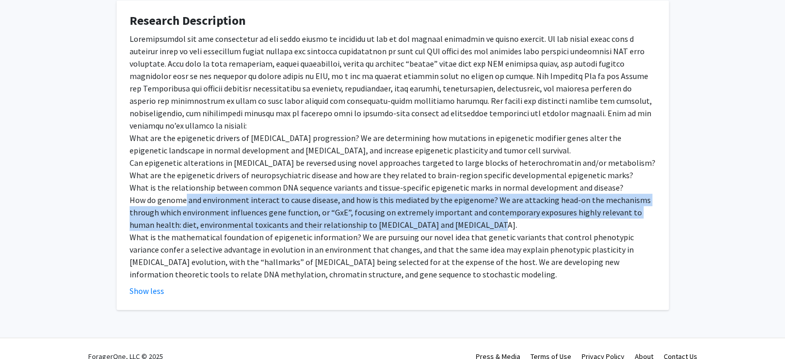
drag, startPoint x: 186, startPoint y: 181, endPoint x: 533, endPoint y: 208, distance: 347.9
click at [533, 208] on div "What are the epigenetic drivers of cancer progression? We are determining how m…" at bounding box center [393, 157] width 527 height 248
click at [494, 216] on div "What are the epigenetic drivers of cancer progression? We are determining how m…" at bounding box center [393, 157] width 527 height 248
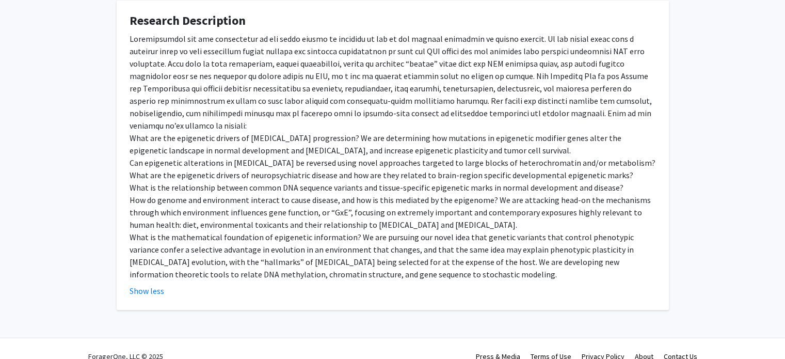
scroll to position [0, 0]
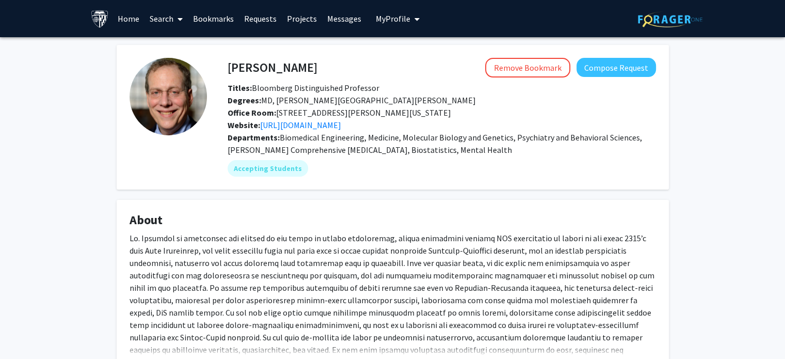
click at [306, 132] on span "Biomedical Engineering, Medicine, Molecular Biology and Genetics, Psychiatry an…" at bounding box center [435, 143] width 415 height 23
click at [305, 132] on span "Biomedical Engineering, Medicine, Molecular Biology and Genetics, Psychiatry an…" at bounding box center [435, 143] width 415 height 23
click at [297, 123] on link "http://feinberglab.jhu.edu" at bounding box center [300, 125] width 81 height 10
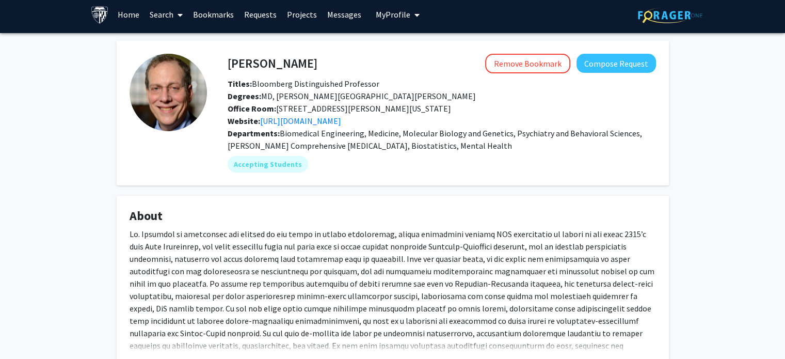
scroll to position [5, 0]
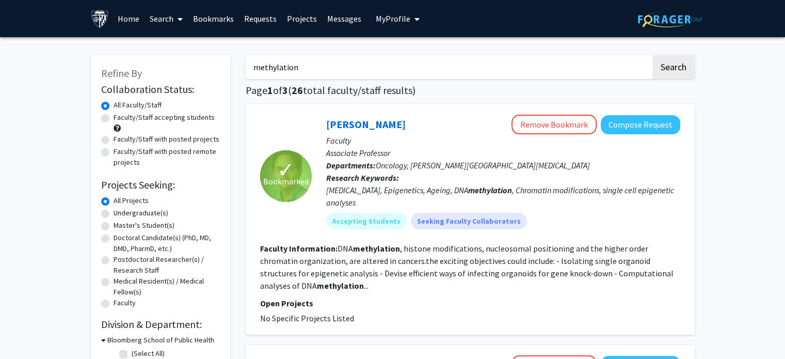
scroll to position [219, 0]
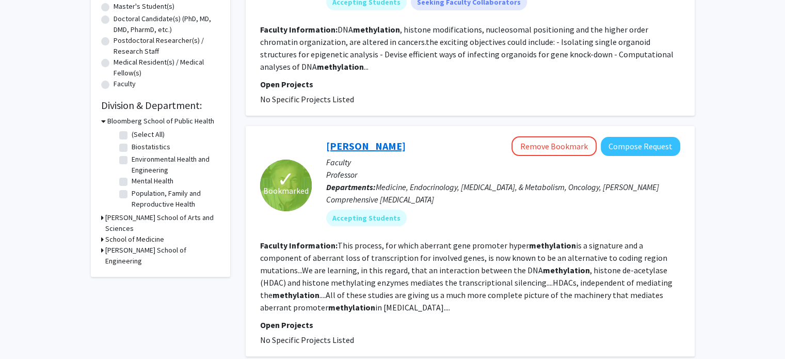
click at [344, 139] on link "Stephen Baylin" at bounding box center [366, 145] width 80 height 13
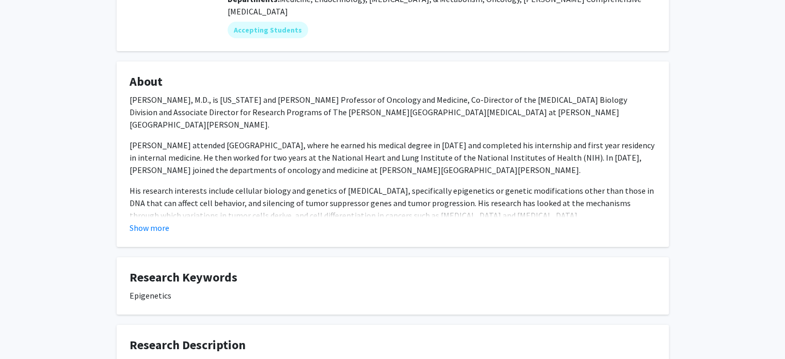
scroll to position [139, 0]
click at [155, 220] on button "Show more" at bounding box center [150, 226] width 40 height 12
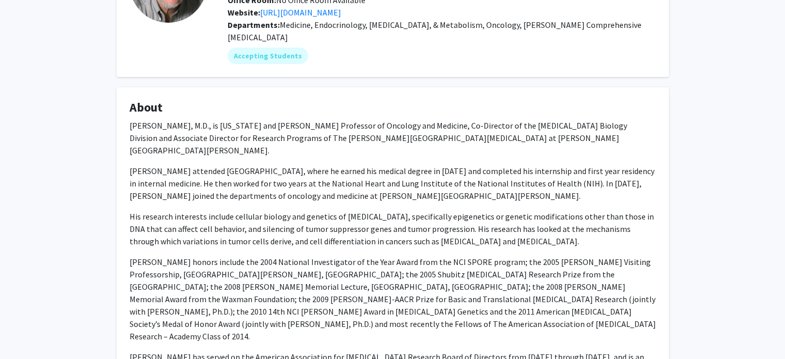
scroll to position [106, 0]
